Goal: Information Seeking & Learning: Learn about a topic

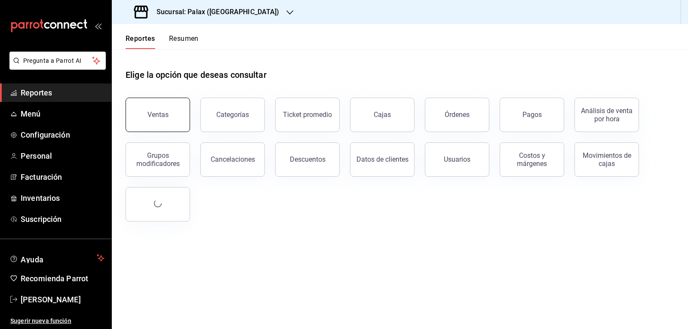
click at [156, 107] on button "Ventas" at bounding box center [157, 115] width 64 height 34
click at [156, 107] on html "Pregunta a Parrot AI Reportes Menú Configuración Personal Facturación Inventari…" at bounding box center [344, 164] width 688 height 329
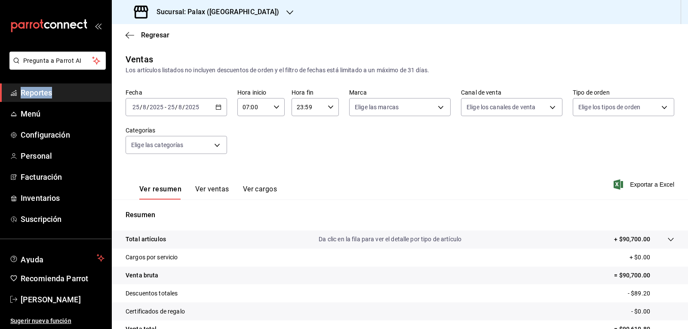
click at [216, 109] on \(Stroke\) "button" at bounding box center [218, 107] width 5 height 5
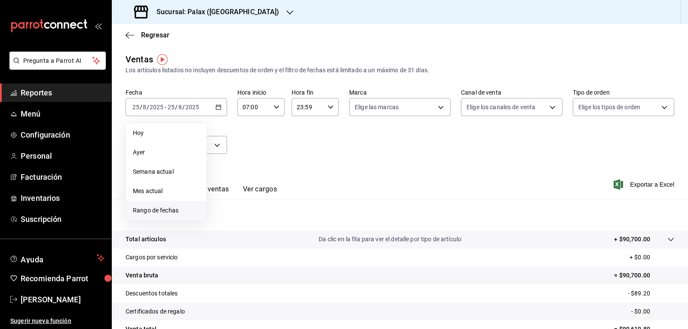
click at [161, 212] on span "Rango de fechas" at bounding box center [166, 210] width 67 height 9
click at [223, 239] on abbr "25" at bounding box center [225, 240] width 6 height 6
click at [235, 242] on button "26" at bounding box center [239, 239] width 15 height 15
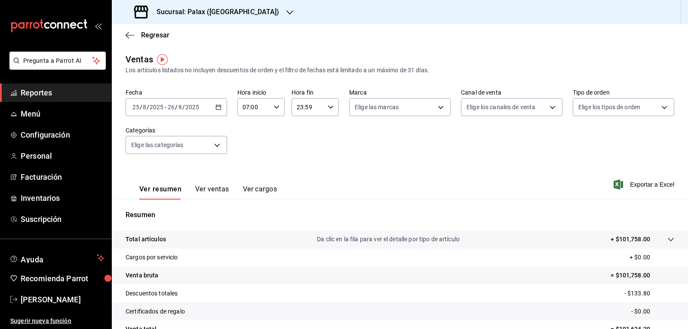
click at [275, 107] on icon "button" at bounding box center [276, 107] width 6 height 6
click at [243, 181] on button "23" at bounding box center [248, 176] width 20 height 17
type input "23:00"
click at [327, 108] on div at bounding box center [344, 164] width 688 height 329
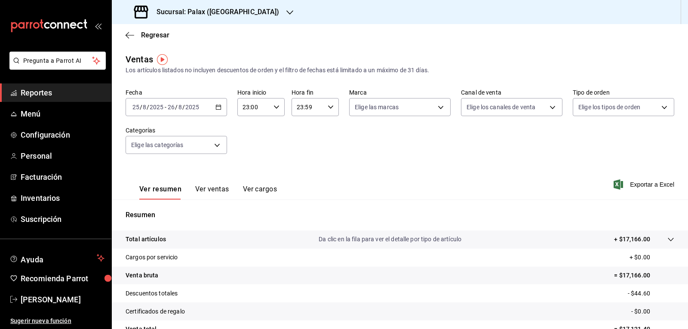
click at [327, 108] on icon "button" at bounding box center [330, 107] width 6 height 6
click at [303, 151] on button "07" at bounding box center [301, 147] width 20 height 17
click at [321, 132] on button "00" at bounding box center [325, 128] width 20 height 17
type input "07:00"
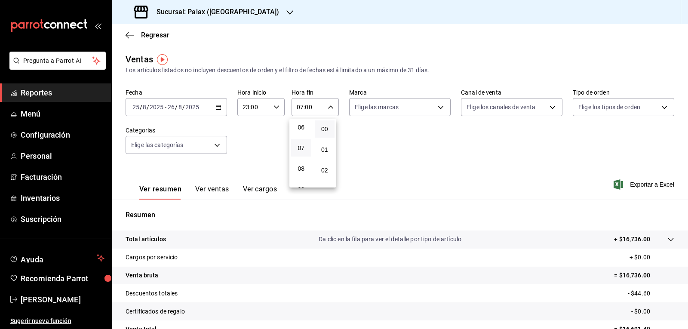
click at [435, 108] on div at bounding box center [344, 164] width 688 height 329
click at [431, 110] on body "Pregunta a Parrot AI Reportes Menú Configuración Personal Facturación Inventari…" at bounding box center [344, 164] width 688 height 329
click at [354, 141] on input "checkbox" at bounding box center [356, 141] width 8 height 8
checkbox input "true"
type input "8510d572-c45f-4696-9a08-afbf2d111022"
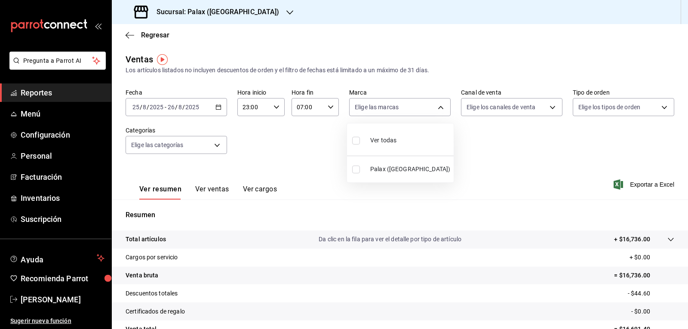
checkbox input "true"
click at [547, 108] on div at bounding box center [344, 164] width 688 height 329
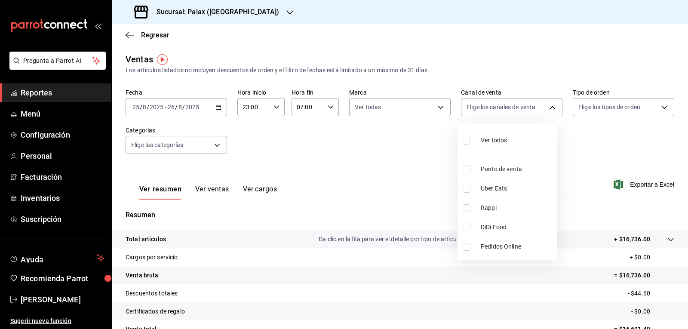
click at [547, 108] on body "Pregunta a Parrot AI Reportes Menú Configuración Personal Facturación Inventari…" at bounding box center [344, 164] width 688 height 329
click at [466, 142] on input "checkbox" at bounding box center [466, 141] width 8 height 8
checkbox input "true"
type input "PARROT,UBER_EATS,RAPPI,DIDI_FOOD,ONLINE"
checkbox input "true"
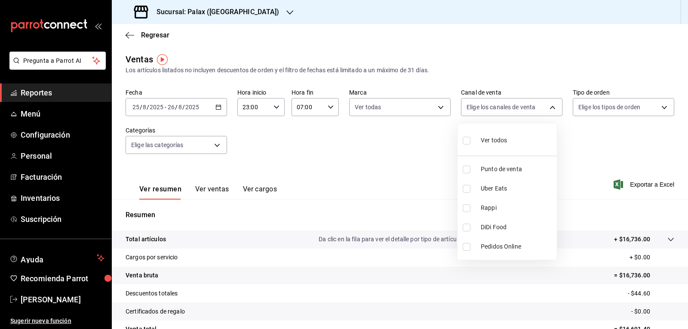
checkbox input "true"
click at [656, 107] on div at bounding box center [344, 164] width 688 height 329
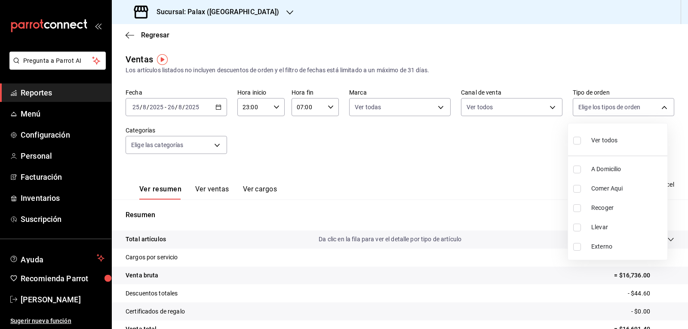
click at [656, 107] on body "Pregunta a Parrot AI Reportes Menú Configuración Personal Facturación Inventari…" at bounding box center [344, 164] width 688 height 329
click at [576, 141] on input "checkbox" at bounding box center [577, 141] width 8 height 8
checkbox input "true"
type input "6d325fbd-53e7-4f6b-8d89-6356796c0e8d,b8c2ff7f-0c1f-4fef-80cf-bc155c6bbc3b,a732b…"
checkbox input "true"
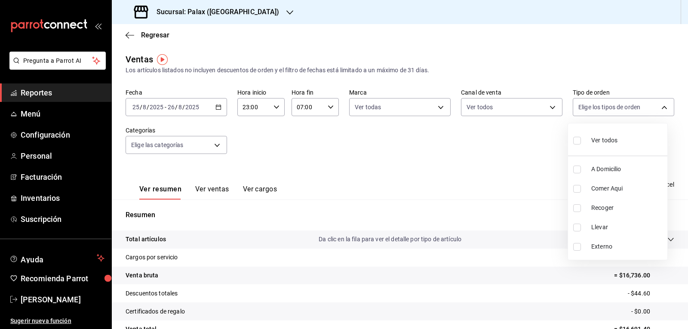
checkbox input "true"
click at [216, 145] on div at bounding box center [344, 164] width 688 height 329
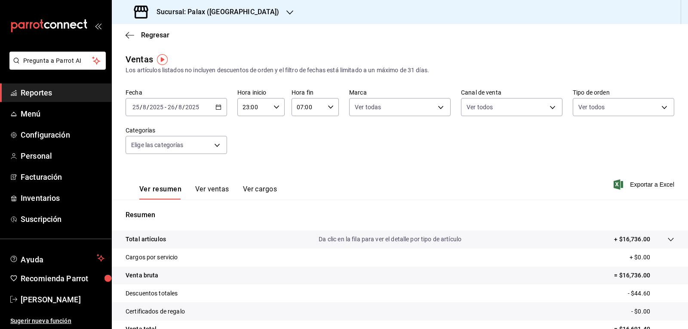
click at [216, 145] on body "Pregunta a Parrot AI Reportes Menú Configuración Personal Facturación Inventari…" at bounding box center [344, 164] width 688 height 329
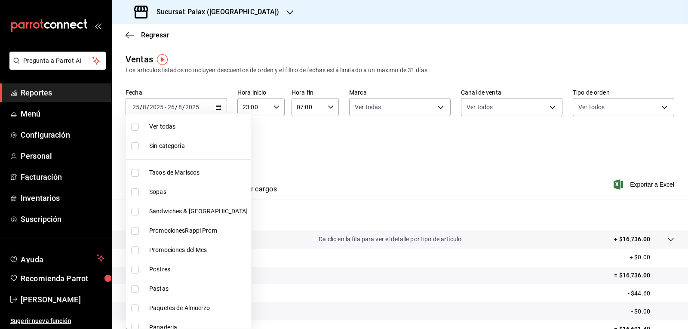
click at [133, 250] on input "checkbox" at bounding box center [135, 250] width 8 height 8
checkbox input "true"
type input "e3a7d4a2-e7c5-4f8c-a0a8-f604c2e2d742"
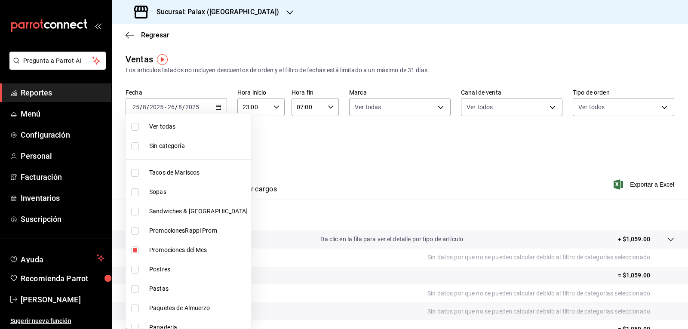
click at [135, 271] on input "checkbox" at bounding box center [135, 270] width 8 height 8
checkbox input "true"
type input "e3a7d4a2-e7c5-4f8c-a0a8-f604c2e2d742,5f074bd3-619d-4e10-94fa-620713841d38"
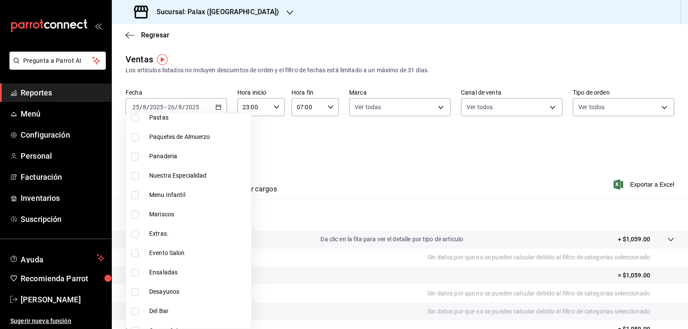
scroll to position [172, 0]
click at [136, 154] on input "checkbox" at bounding box center [135, 156] width 8 height 8
checkbox input "true"
type input "e3a7d4a2-e7c5-4f8c-a0a8-f604c2e2d742,5f074bd3-619d-4e10-94fa-620713841d38,90d14…"
click at [135, 175] on input "checkbox" at bounding box center [135, 175] width 8 height 8
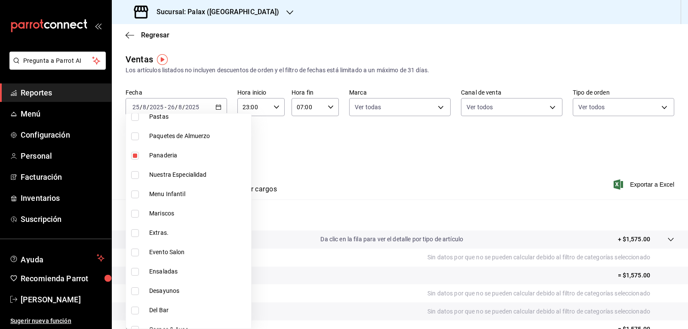
checkbox input "true"
type input "e3a7d4a2-e7c5-4f8c-a0a8-f604c2e2d742,5f074bd3-619d-4e10-94fa-620713841d38,90d14…"
click at [138, 312] on input "checkbox" at bounding box center [135, 310] width 8 height 8
checkbox input "true"
type input "e3a7d4a2-e7c5-4f8c-a0a8-f604c2e2d742,5f074bd3-619d-4e10-94fa-620713841d38,90d14…"
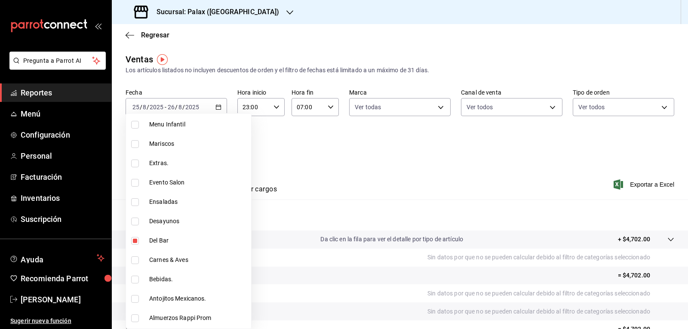
scroll to position [301, 0]
click at [135, 220] on input "checkbox" at bounding box center [135, 220] width 8 height 8
checkbox input "true"
type input "e3a7d4a2-e7c5-4f8c-a0a8-f604c2e2d742,5f074bd3-619d-4e10-94fa-620713841d38,90d14…"
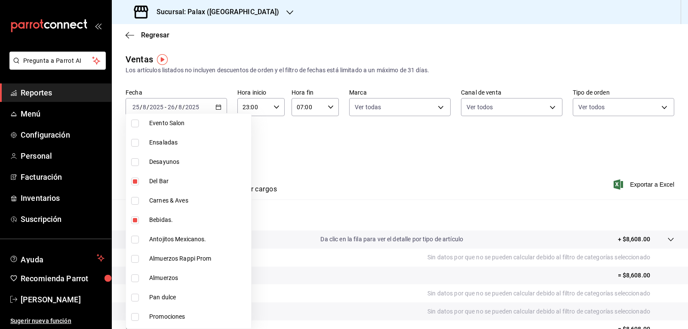
click at [136, 240] on input "checkbox" at bounding box center [135, 239] width 8 height 8
checkbox input "true"
type input "e3a7d4a2-e7c5-4f8c-a0a8-f604c2e2d742,5f074bd3-619d-4e10-94fa-620713841d38,90d14…"
click at [134, 296] on input "checkbox" at bounding box center [135, 298] width 8 height 8
checkbox input "true"
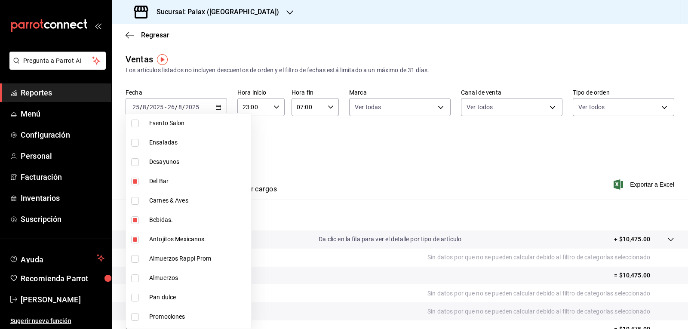
type input "e3a7d4a2-e7c5-4f8c-a0a8-f604c2e2d742,5f074bd3-619d-4e10-94fa-620713841d38,90d14…"
click at [134, 315] on input "checkbox" at bounding box center [135, 317] width 8 height 8
checkbox input "true"
type input "e3a7d4a2-e7c5-4f8c-a0a8-f604c2e2d742,5f074bd3-619d-4e10-94fa-620713841d38,90d14…"
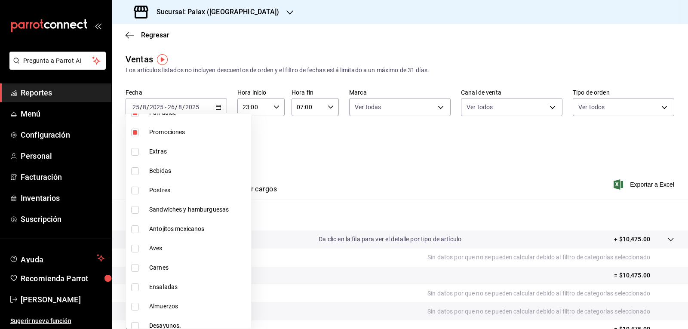
scroll to position [511, 0]
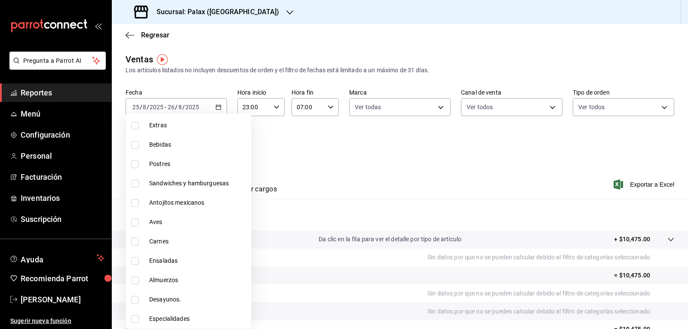
click at [134, 144] on input "checkbox" at bounding box center [135, 145] width 8 height 8
checkbox input "true"
type input "e3a7d4a2-e7c5-4f8c-a0a8-f604c2e2d742,5f074bd3-619d-4e10-94fa-620713841d38,90d14…"
click at [133, 166] on input "checkbox" at bounding box center [135, 164] width 8 height 8
checkbox input "true"
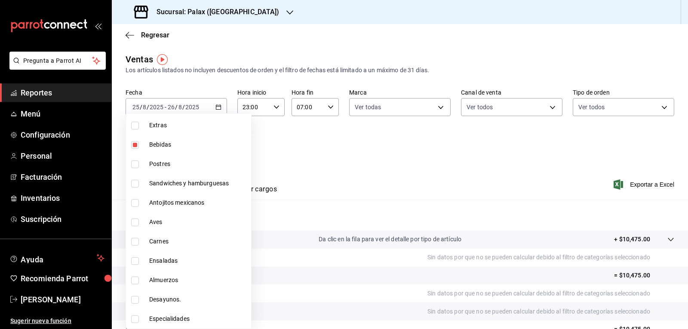
type input "e3a7d4a2-e7c5-4f8c-a0a8-f604c2e2d742,5f074bd3-619d-4e10-94fa-620713841d38,90d14…"
click at [134, 203] on input "checkbox" at bounding box center [135, 203] width 8 height 8
checkbox input "true"
type input "e3a7d4a2-e7c5-4f8c-a0a8-f604c2e2d742,5f074bd3-619d-4e10-94fa-620713841d38,90d14…"
click at [270, 166] on div at bounding box center [344, 164] width 688 height 329
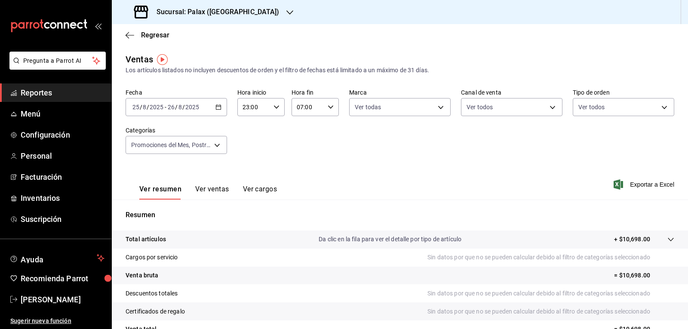
click at [215, 188] on button "Ver ventas" at bounding box center [212, 192] width 34 height 15
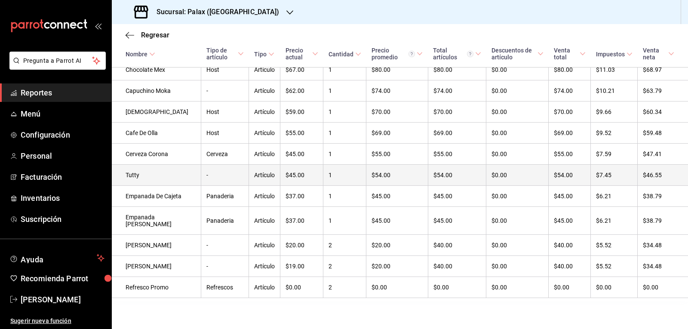
scroll to position [985, 0]
